Goal: Information Seeking & Learning: Understand process/instructions

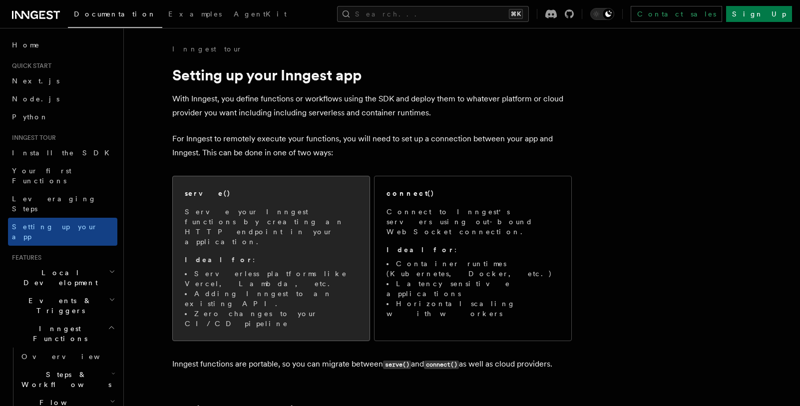
click at [216, 204] on div "serve() Serve your Inngest functions by creating an HTTP endpoint in your appli…" at bounding box center [271, 258] width 173 height 140
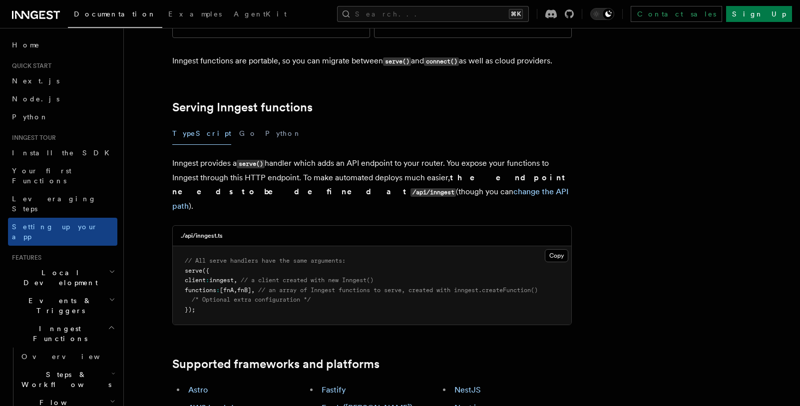
scroll to position [306, 0]
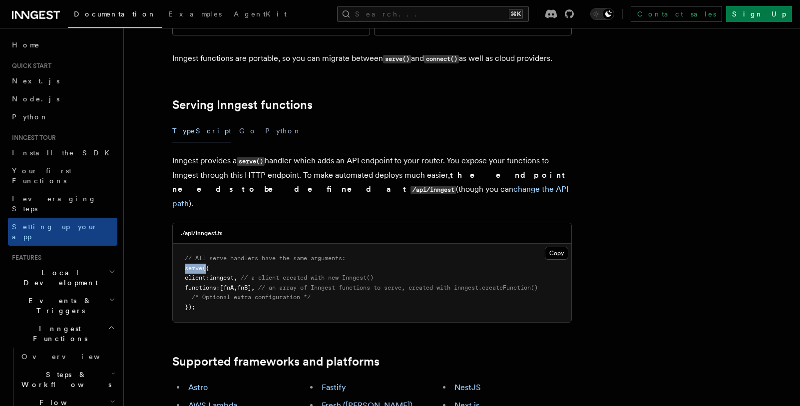
copy span "serve ("
drag, startPoint x: 184, startPoint y: 203, endPoint x: 205, endPoint y: 204, distance: 21.0
click at [205, 265] on span "serve ({" at bounding box center [197, 268] width 24 height 7
